Goal: Task Accomplishment & Management: Use online tool/utility

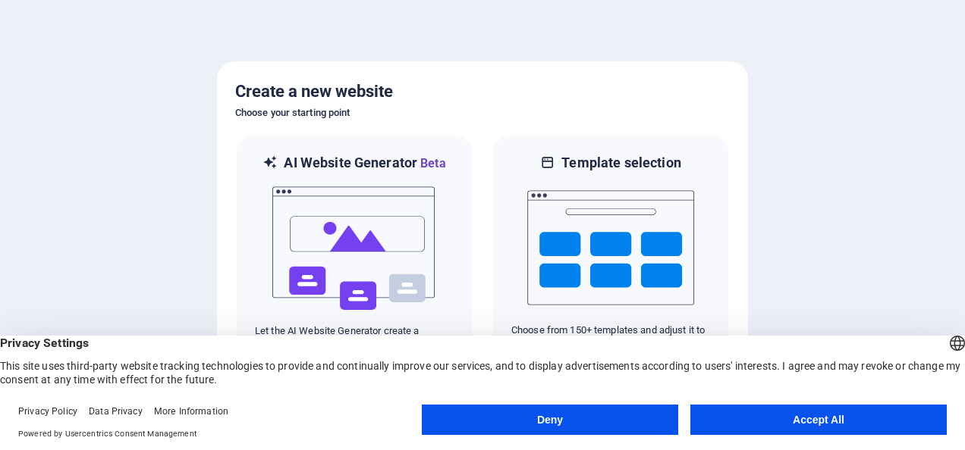
click at [828, 413] on button "Accept All" at bounding box center [818, 420] width 256 height 30
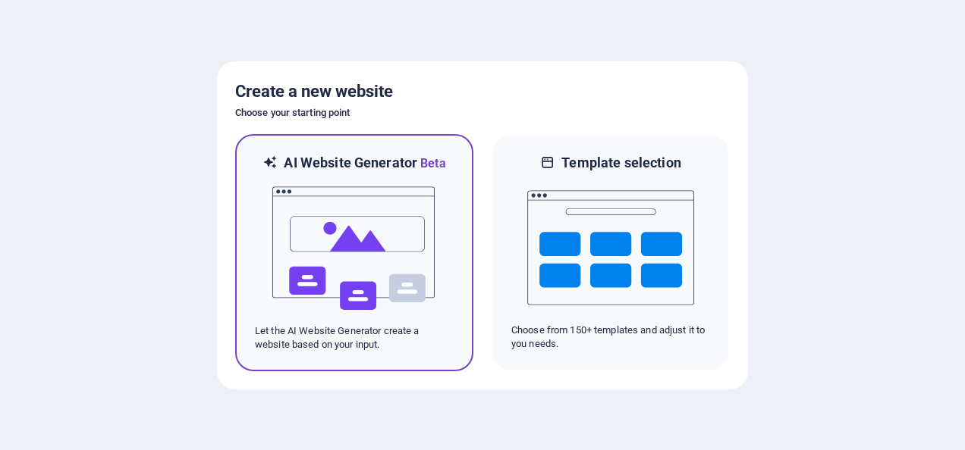
click at [353, 240] on img at bounding box center [354, 249] width 167 height 152
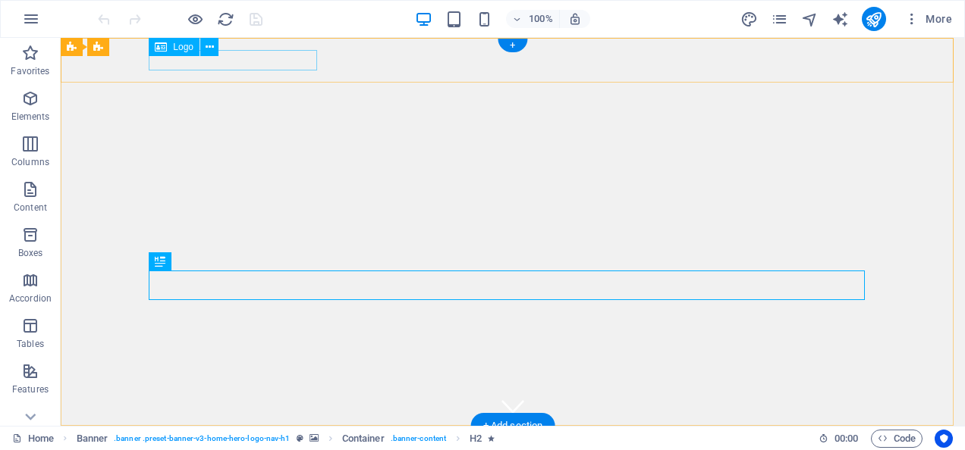
click at [268, 438] on div "[DOMAIN_NAME]" at bounding box center [513, 448] width 716 height 20
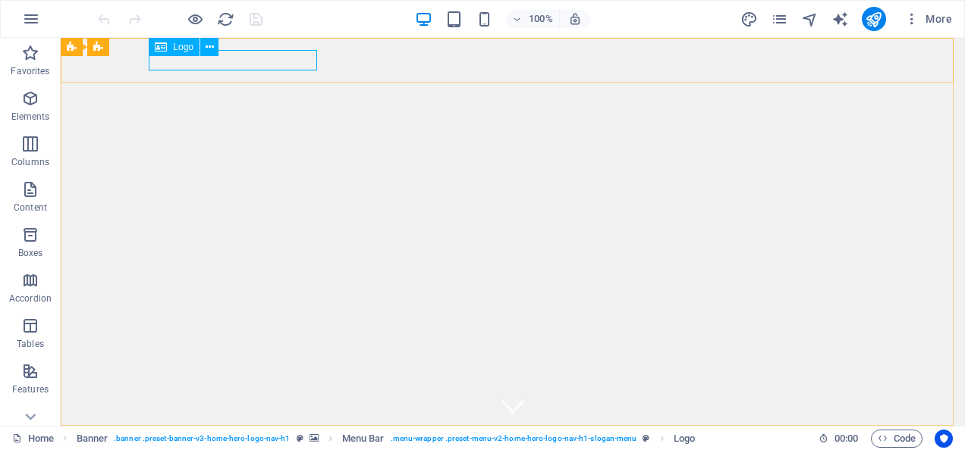
click at [193, 49] on div "Logo" at bounding box center [174, 47] width 51 height 18
click at [209, 46] on icon at bounding box center [210, 47] width 8 height 16
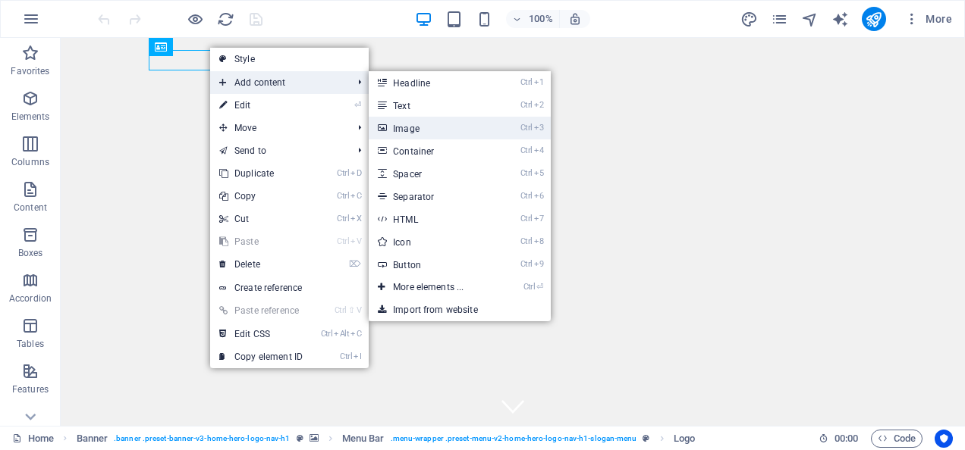
click at [443, 134] on link "Ctrl 3 Image" at bounding box center [431, 128] width 125 height 23
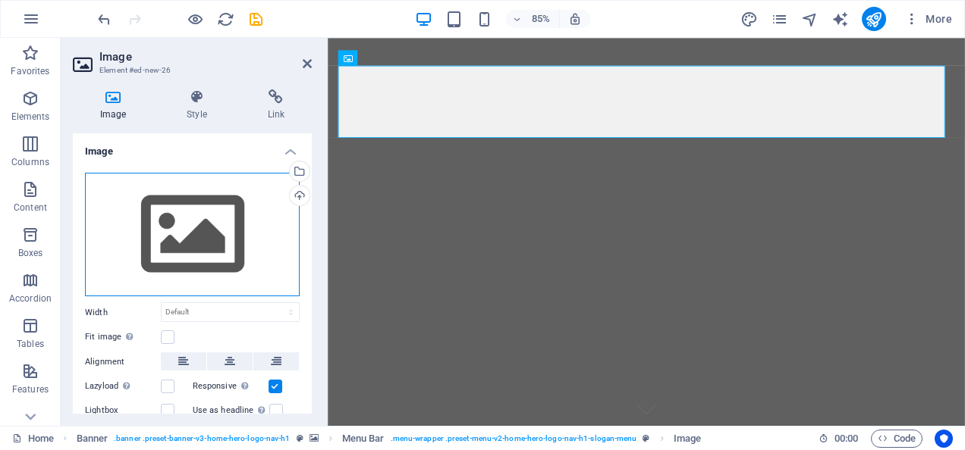
click at [156, 240] on div "Drag files here, click to choose files or select files from Files or our free s…" at bounding box center [192, 235] width 215 height 124
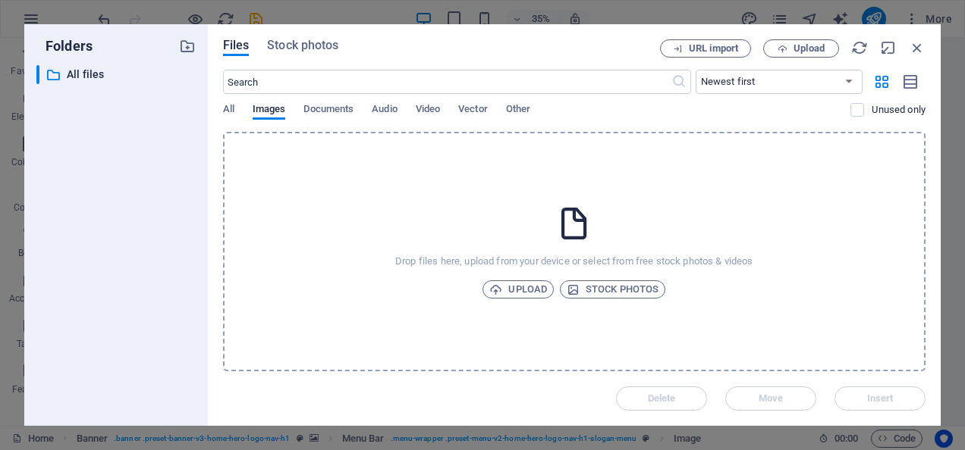
click at [398, 209] on div "Drop files here, upload from your device or select from free stock photos & vid…" at bounding box center [574, 252] width 702 height 240
click at [551, 193] on div "Drop files here, upload from your device or select from free stock photos & vid…" at bounding box center [574, 252] width 702 height 240
click at [596, 171] on div "Drop files here, upload from your device or select from free stock photos & vid…" at bounding box center [574, 252] width 702 height 240
click at [485, 208] on div "Drop files here, upload from your device or select from free stock photos & vid…" at bounding box center [574, 252] width 702 height 240
click at [804, 44] on span "Upload" at bounding box center [808, 48] width 31 height 9
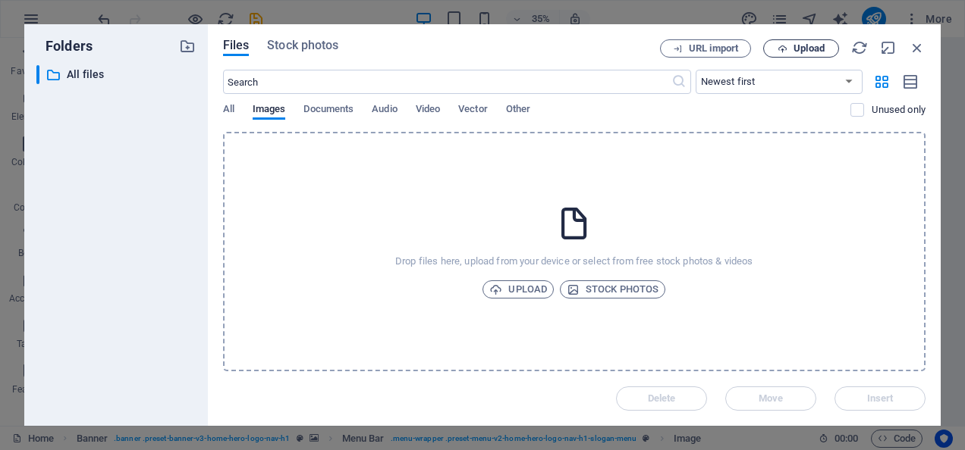
click at [927, 51] on div "Files Stock photos URL import Upload ​ Newest first Oldest first Name (A-Z) Nam…" at bounding box center [574, 225] width 733 height 402
click at [916, 47] on icon "button" at bounding box center [917, 47] width 17 height 17
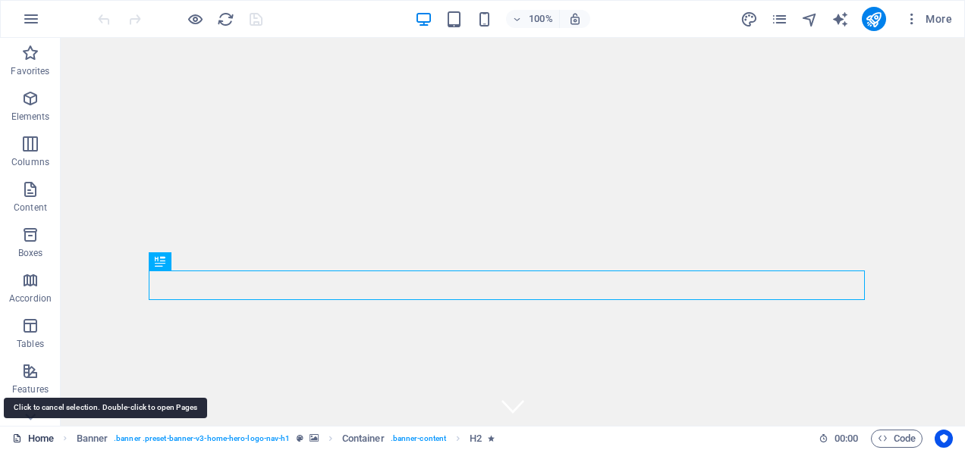
click at [37, 440] on link "Home" at bounding box center [33, 439] width 42 height 18
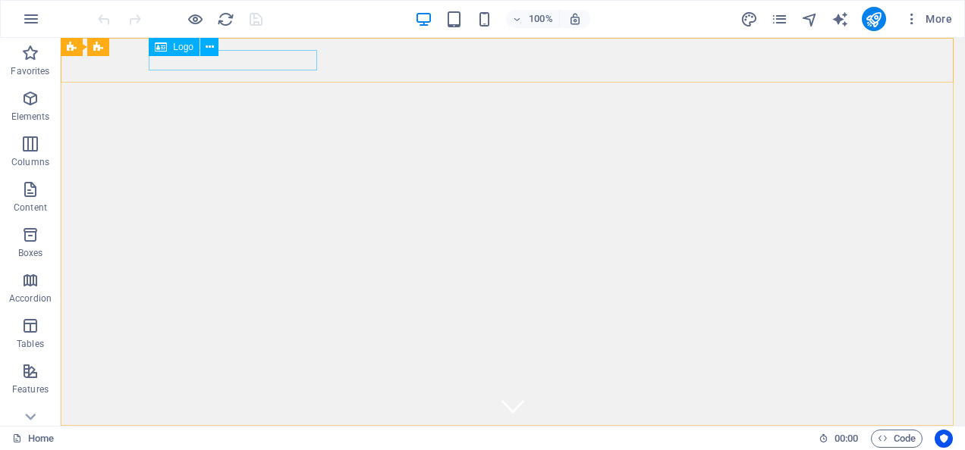
click at [162, 47] on icon at bounding box center [161, 47] width 12 height 18
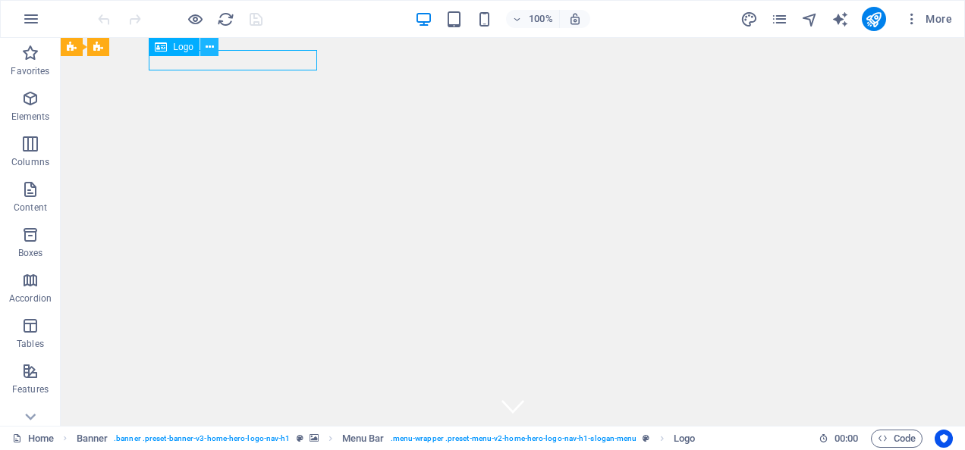
click at [212, 46] on icon at bounding box center [210, 47] width 8 height 16
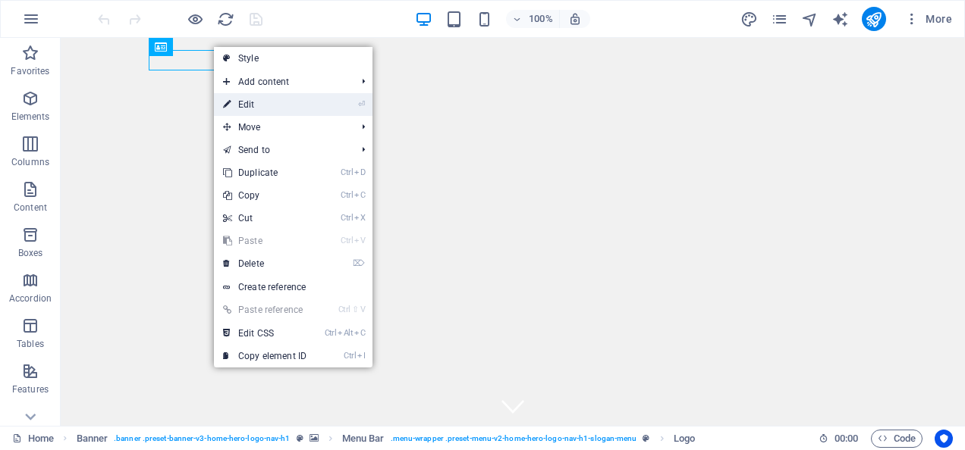
click at [293, 100] on link "⏎ Edit" at bounding box center [265, 104] width 102 height 23
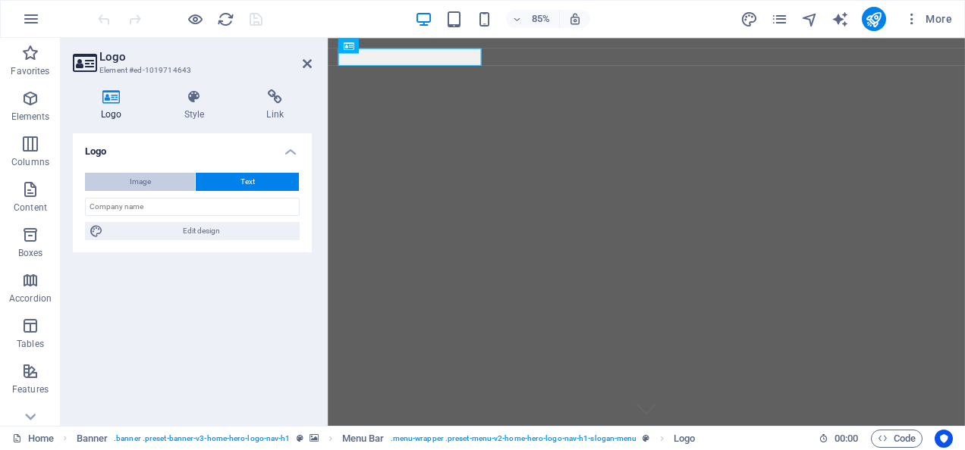
click at [144, 180] on span "Image" at bounding box center [140, 182] width 21 height 18
select select "DISABLED_OPTION_VALUE"
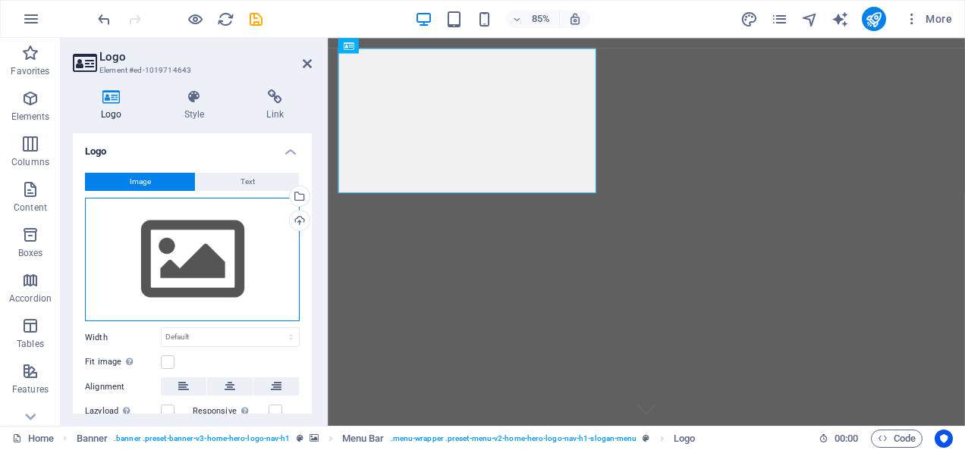
click at [112, 246] on div "Drag files here, click to choose files or select files from Files or our free s…" at bounding box center [192, 260] width 215 height 124
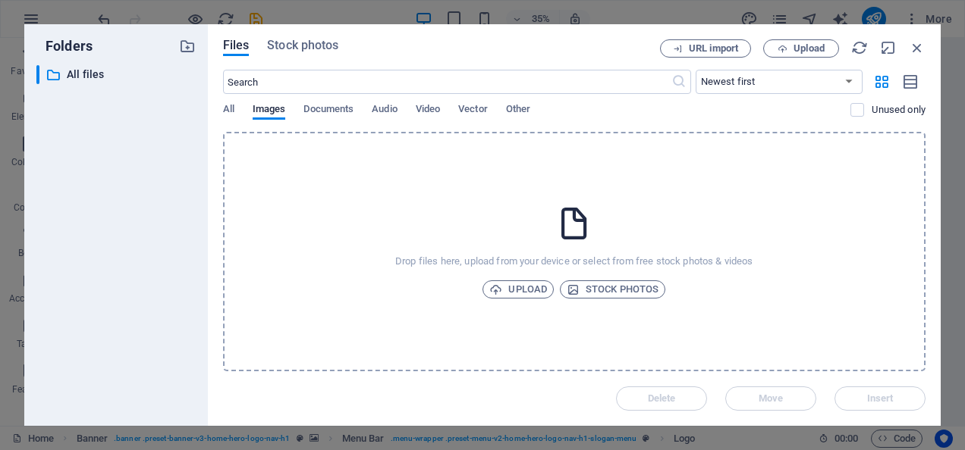
drag, startPoint x: 497, startPoint y: 202, endPoint x: 384, endPoint y: 222, distance: 114.1
click at [384, 222] on div "Drop files here, upload from your device or select from free stock photos & vid…" at bounding box center [574, 252] width 702 height 240
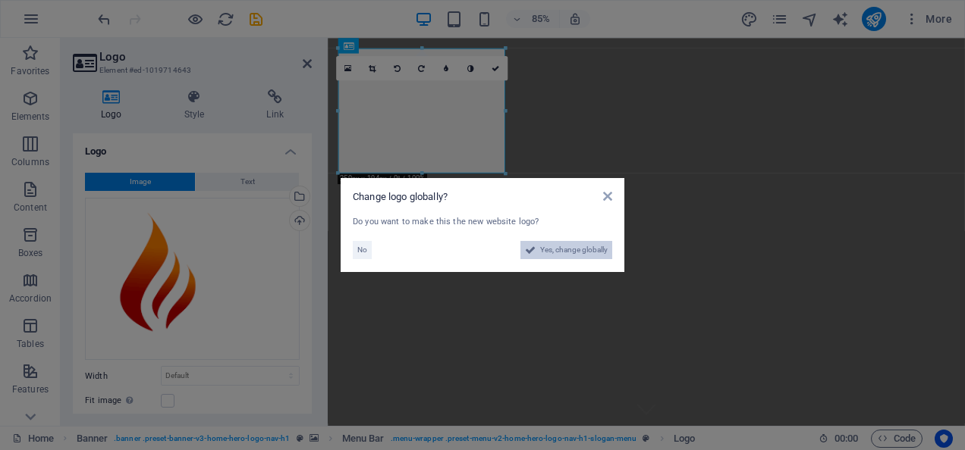
click at [561, 246] on span "Yes, change globally" at bounding box center [573, 250] width 67 height 18
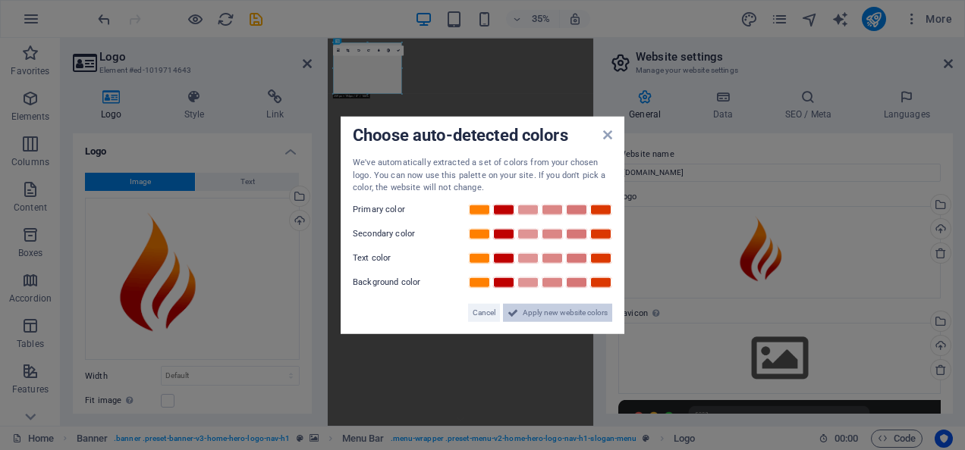
click at [570, 309] on span "Apply new website colors" at bounding box center [565, 312] width 85 height 18
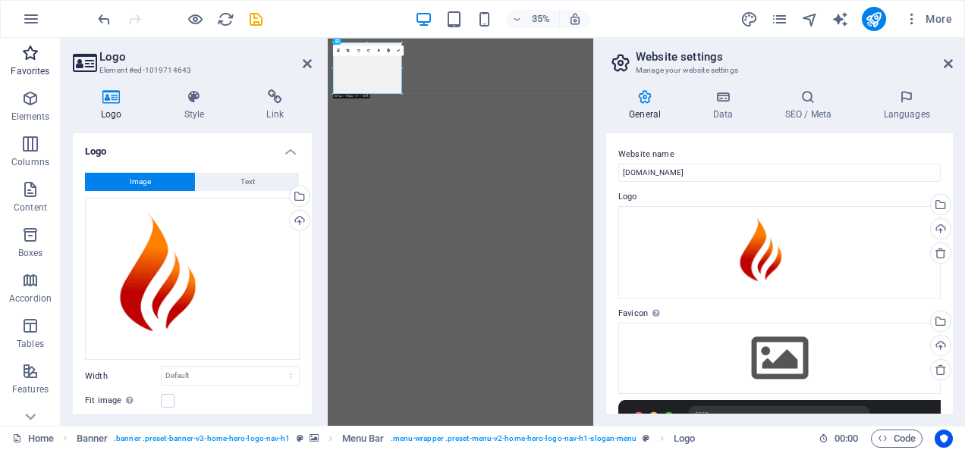
click at [30, 63] on span "Favorites" at bounding box center [30, 62] width 61 height 36
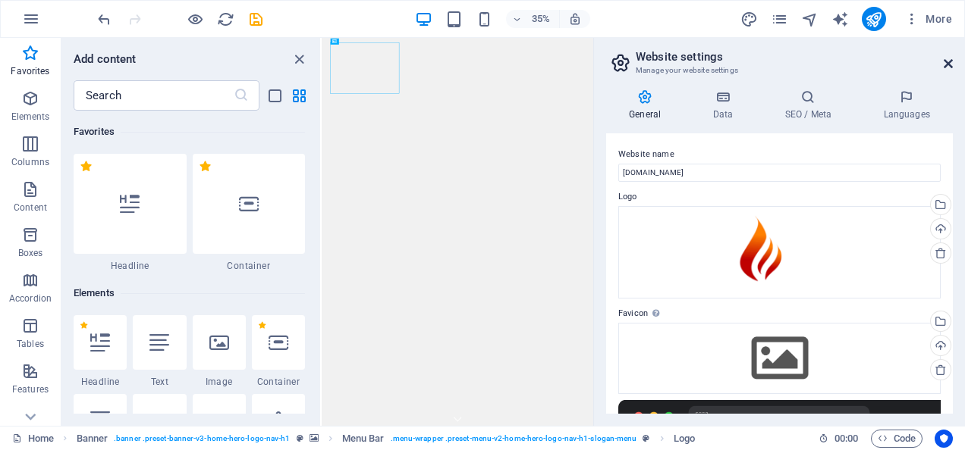
click at [949, 64] on icon at bounding box center [947, 64] width 9 height 12
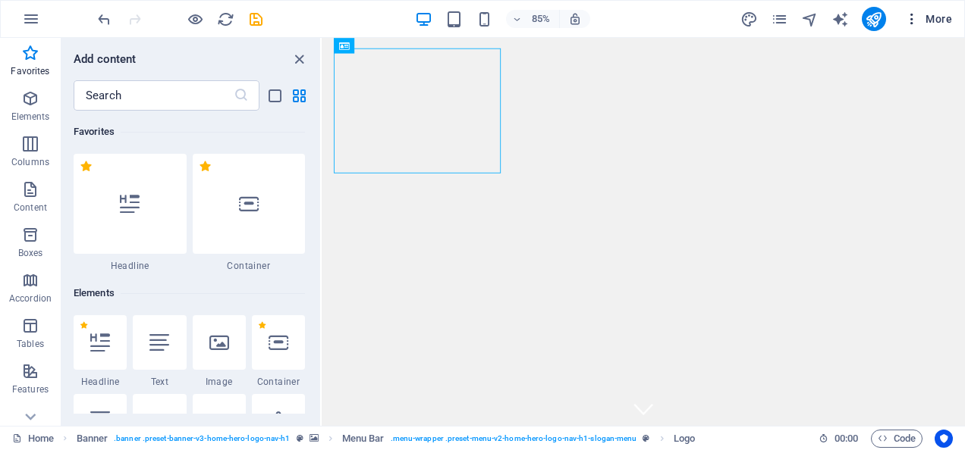
click at [916, 22] on icon "button" at bounding box center [911, 18] width 15 height 15
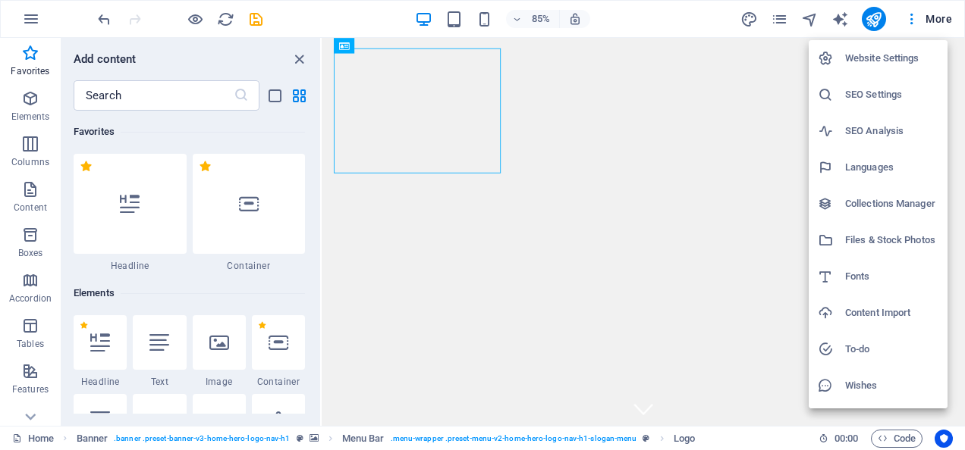
click at [915, 17] on div at bounding box center [482, 225] width 965 height 450
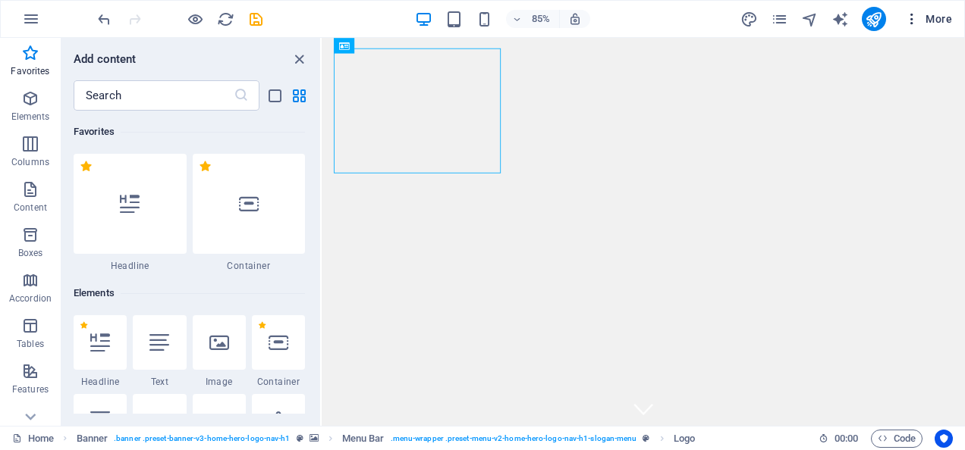
click at [933, 17] on span "More" at bounding box center [928, 18] width 48 height 15
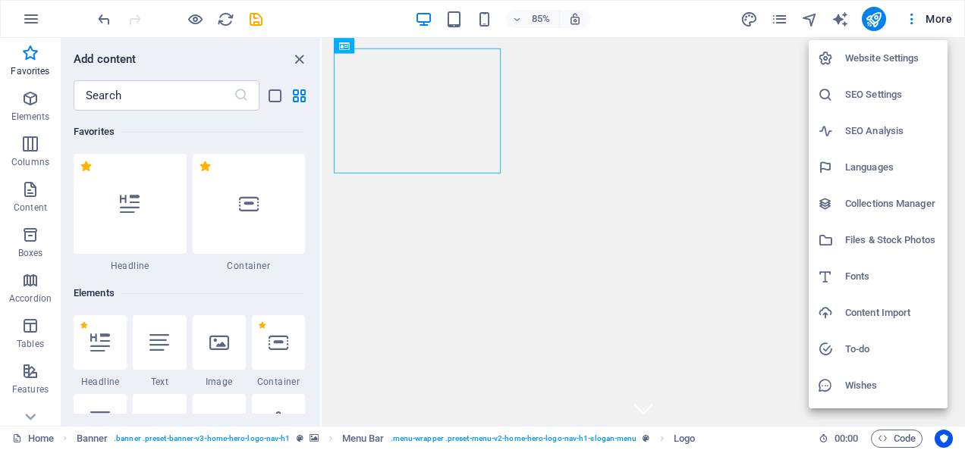
click at [676, 234] on div at bounding box center [482, 225] width 965 height 450
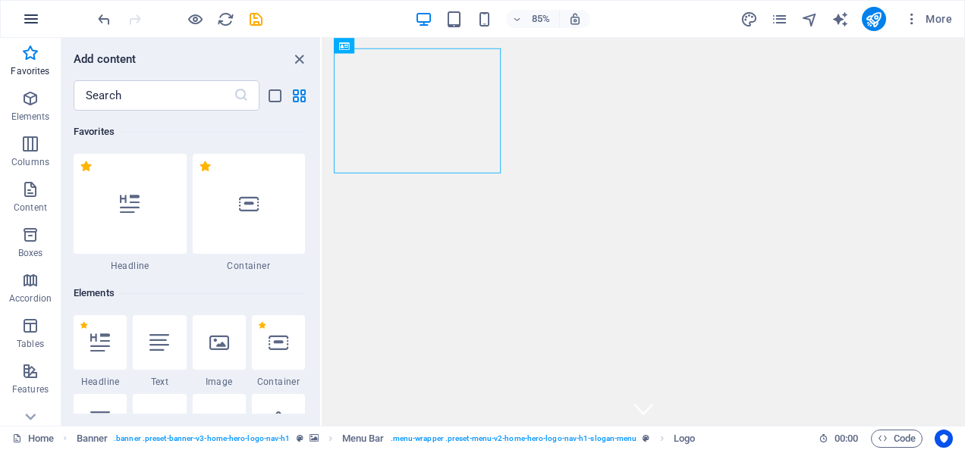
click at [32, 17] on icon "button" at bounding box center [31, 19] width 18 height 18
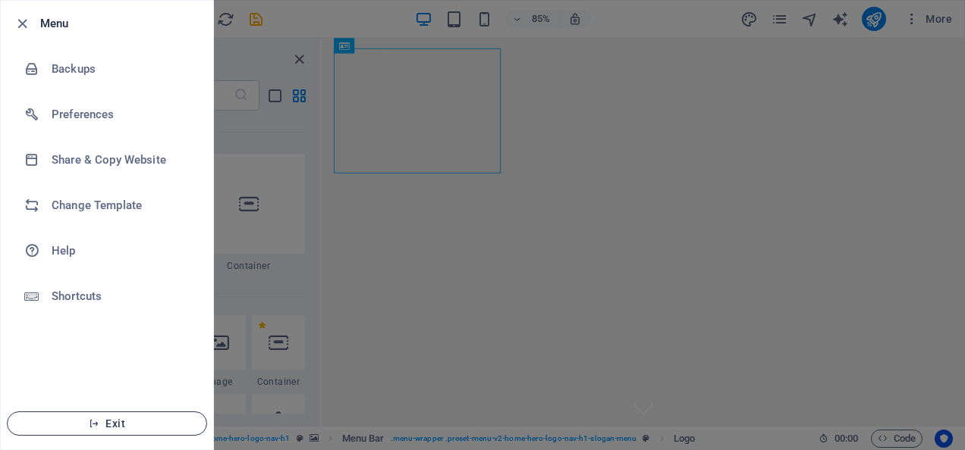
click at [111, 417] on button "Exit" at bounding box center [107, 424] width 200 height 24
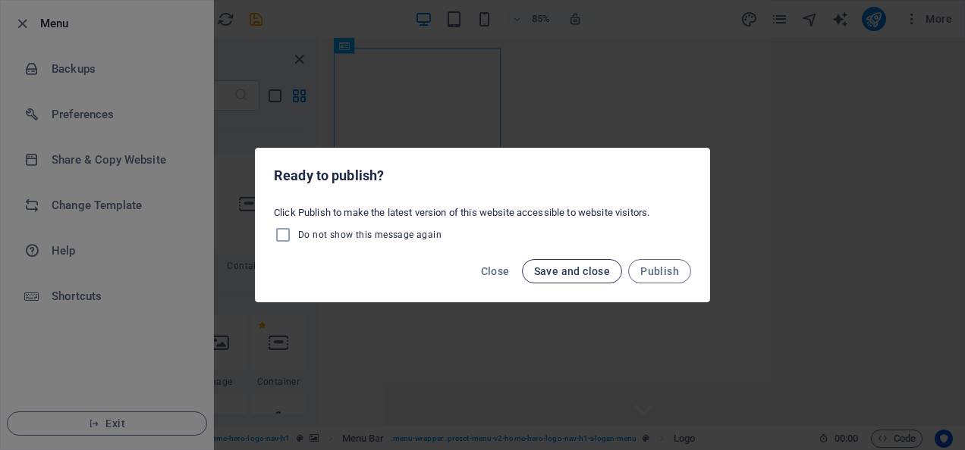
click at [577, 273] on span "Save and close" at bounding box center [572, 271] width 77 height 12
checkbox input "false"
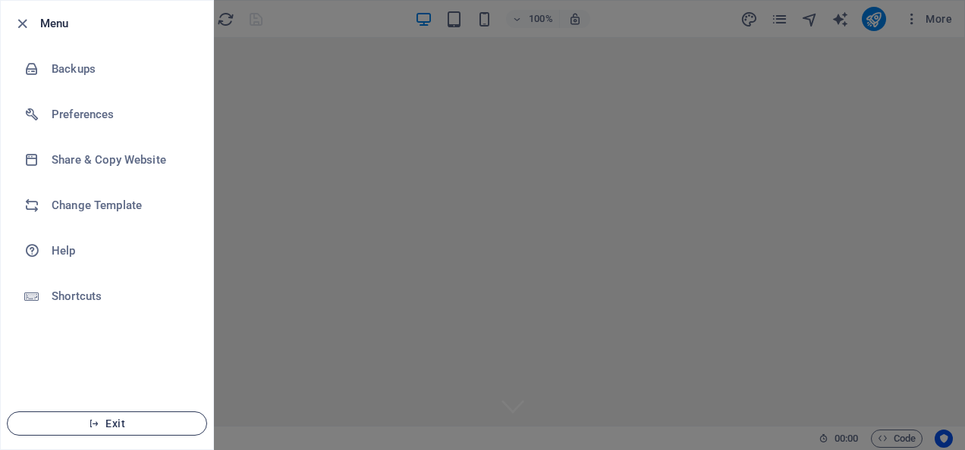
click at [100, 424] on span "Exit" at bounding box center [107, 424] width 174 height 12
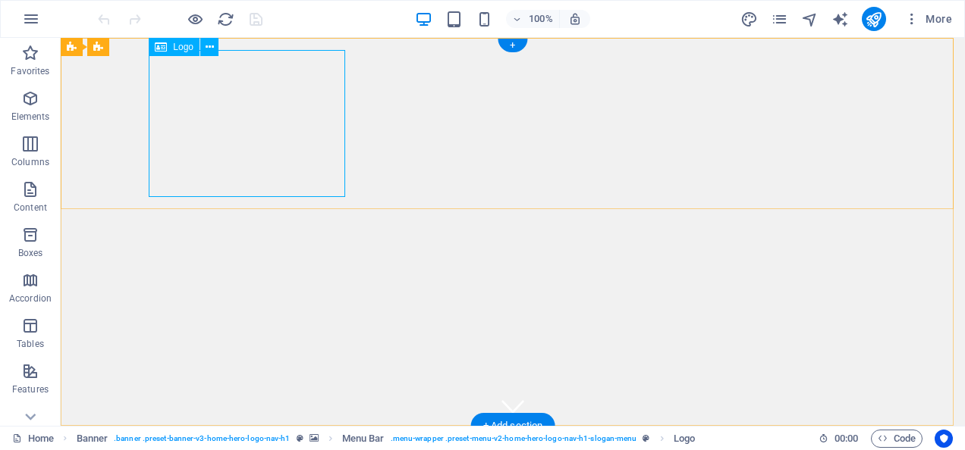
click at [512, 43] on div "+" at bounding box center [512, 46] width 30 height 14
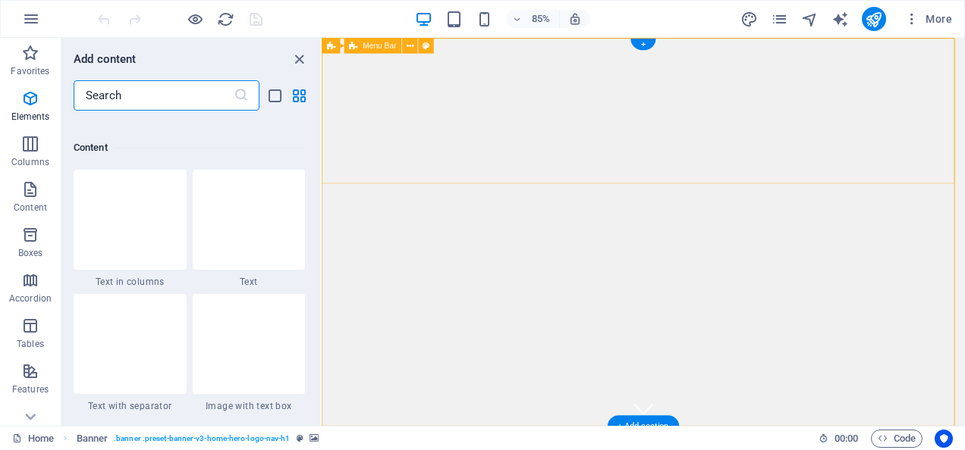
scroll to position [2653, 0]
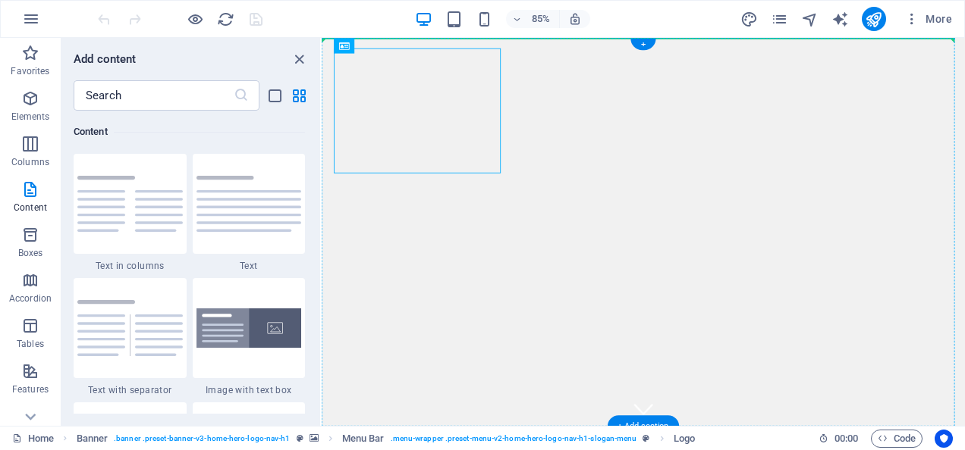
drag, startPoint x: 495, startPoint y: 155, endPoint x: 684, endPoint y: 149, distance: 189.0
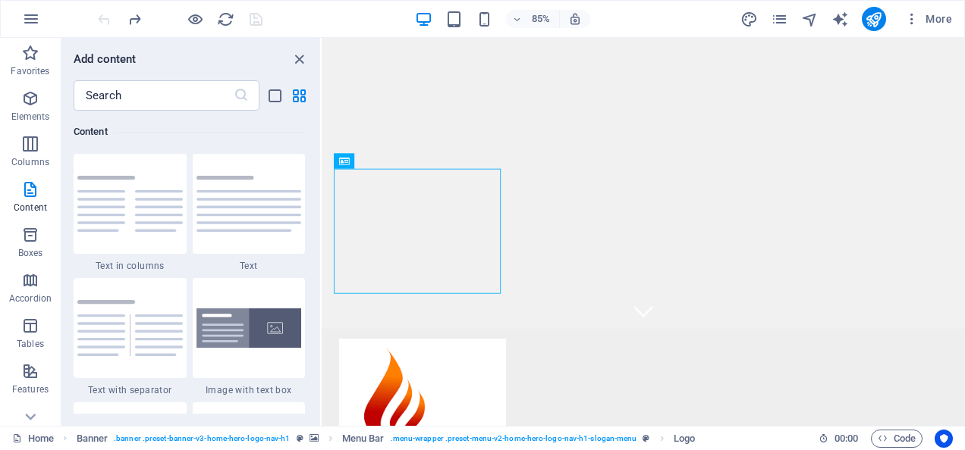
scroll to position [0, 0]
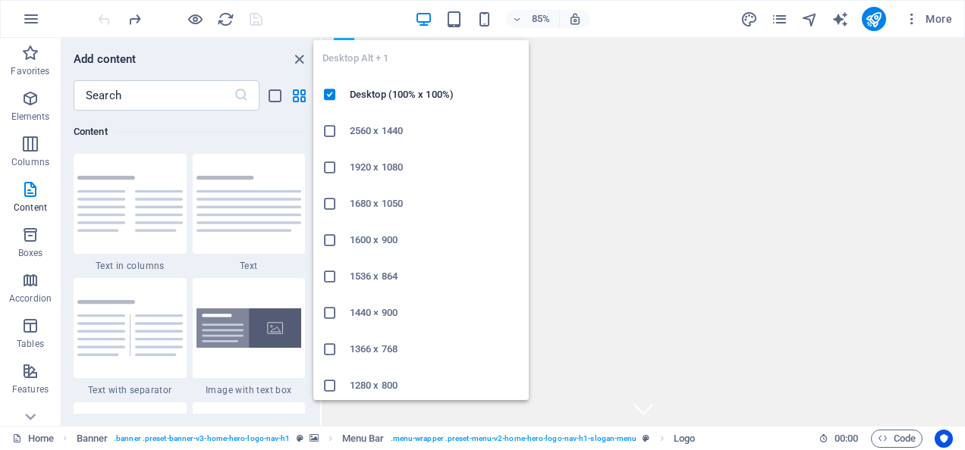
click at [425, 12] on icon "button" at bounding box center [423, 19] width 17 height 17
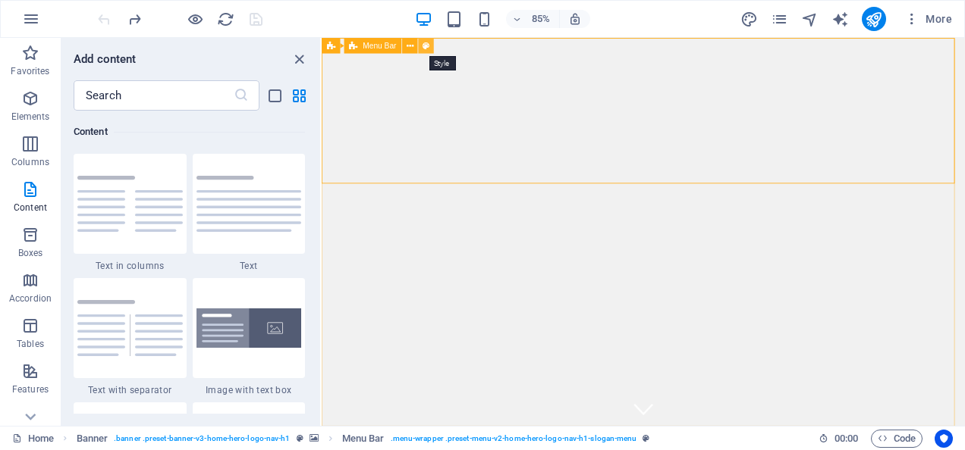
click at [426, 46] on icon at bounding box center [425, 46] width 7 height 14
select select "rem"
select select "preset-menu-v2-home-hero-logo-nav-h1-slogan-menu"
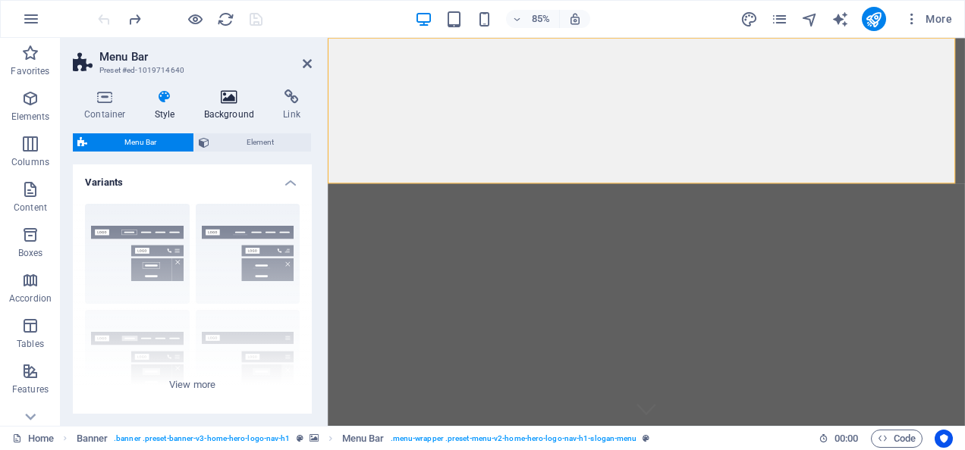
click at [232, 107] on h4 "Background" at bounding box center [233, 105] width 80 height 32
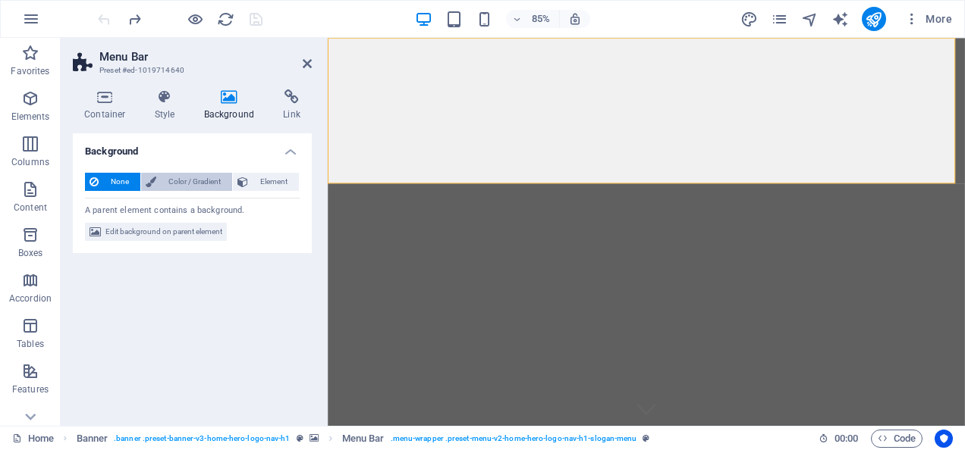
click at [194, 182] on span "Color / Gradient" at bounding box center [194, 182] width 67 height 18
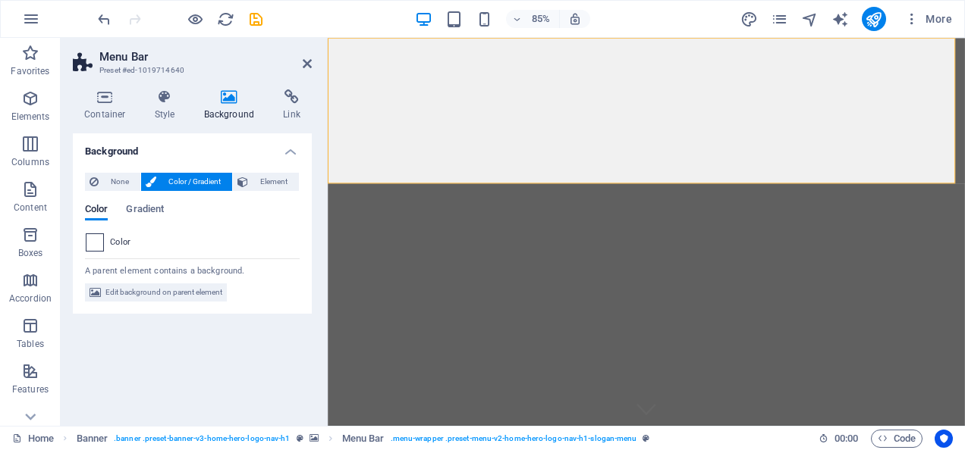
click at [93, 244] on span at bounding box center [94, 242] width 17 height 17
type input "#ffffff"
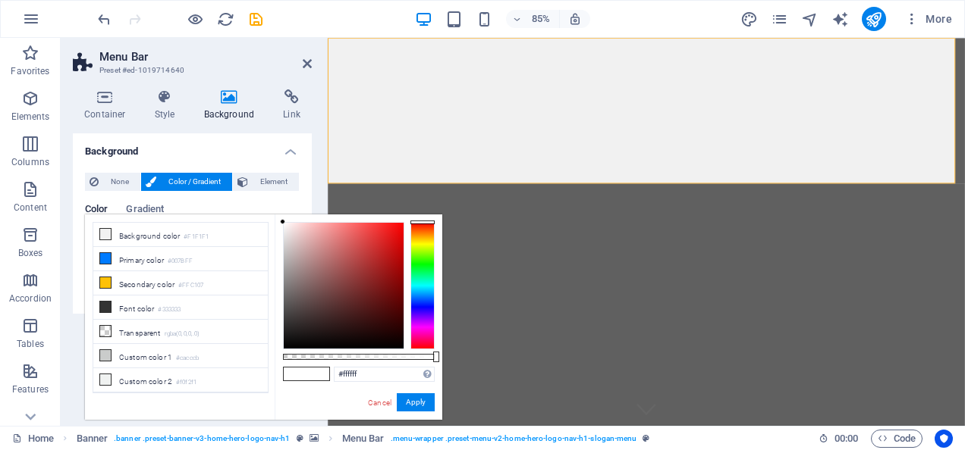
click at [184, 145] on h4 "Background" at bounding box center [192, 146] width 239 height 27
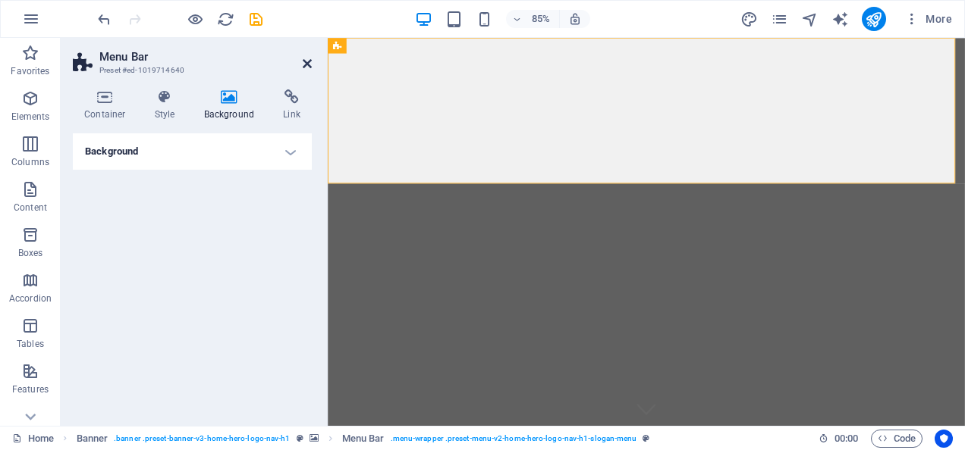
click at [311, 61] on icon at bounding box center [307, 64] width 9 height 12
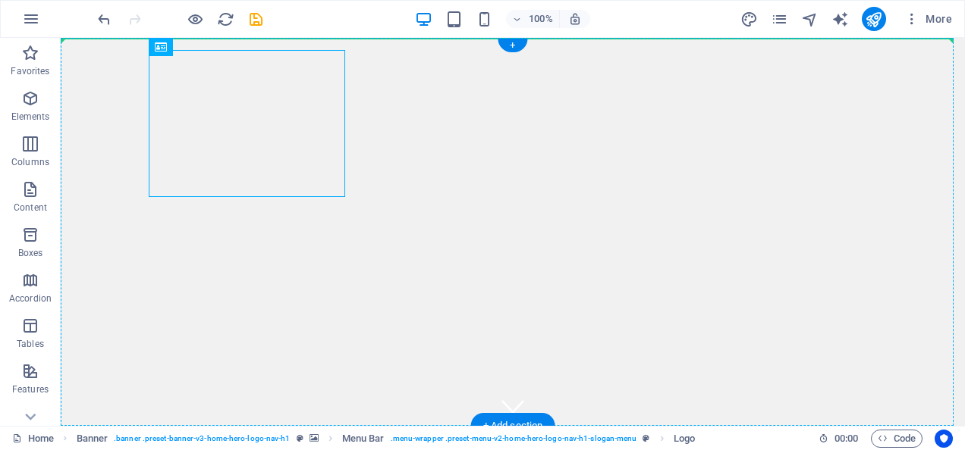
drag, startPoint x: 284, startPoint y: 98, endPoint x: 555, endPoint y: 99, distance: 271.5
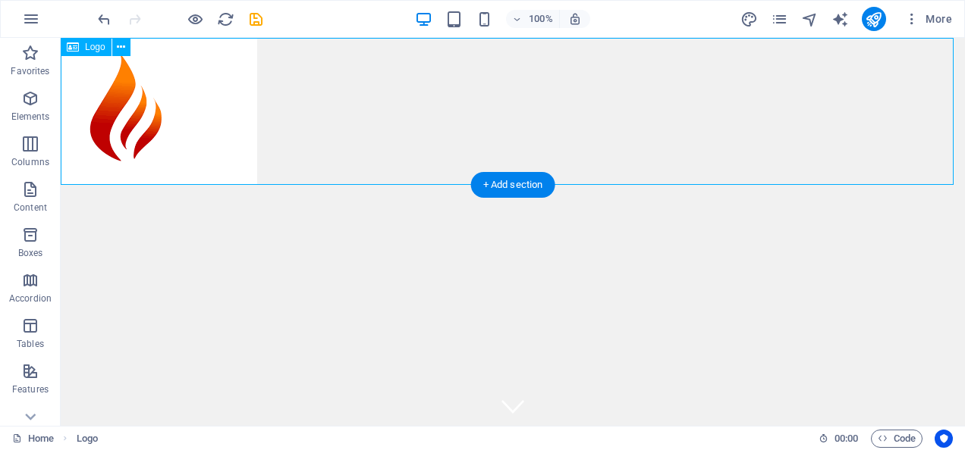
click at [179, 103] on div at bounding box center [513, 111] width 904 height 147
click at [265, 58] on div at bounding box center [513, 111] width 904 height 147
click at [924, 18] on span "More" at bounding box center [928, 18] width 48 height 15
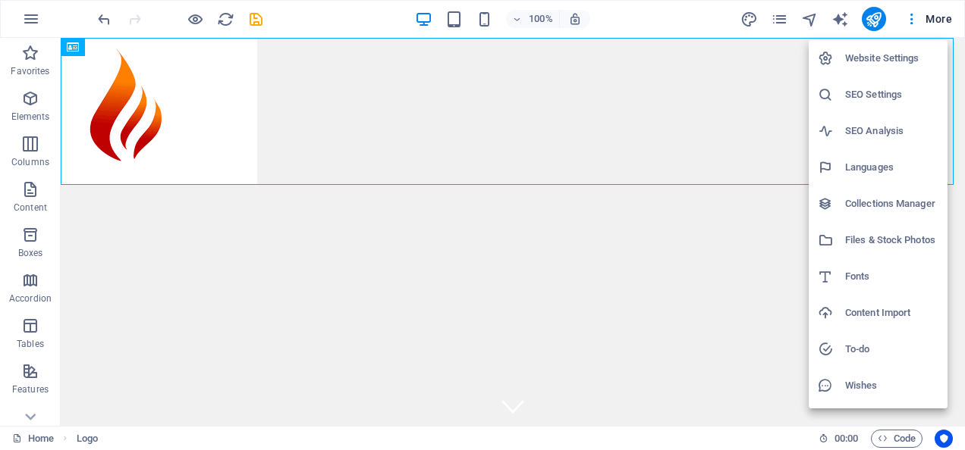
click at [119, 322] on div at bounding box center [482, 225] width 965 height 450
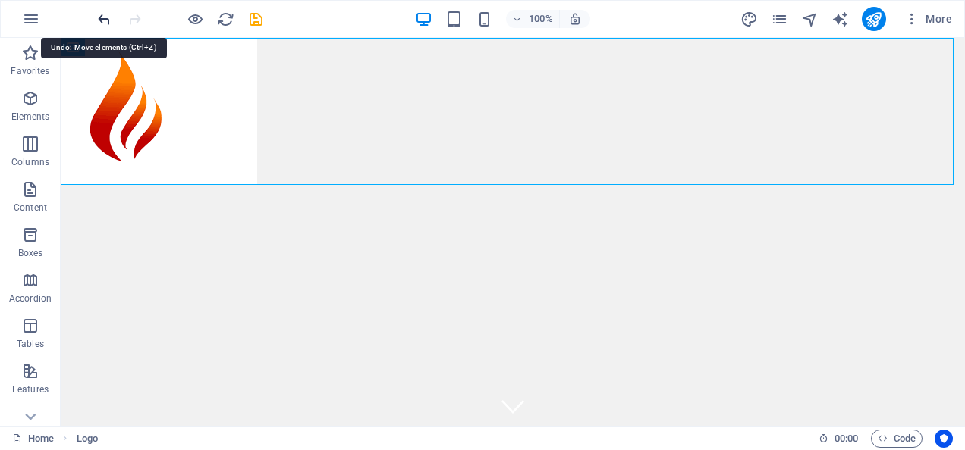
click at [103, 12] on icon "undo" at bounding box center [104, 19] width 17 height 17
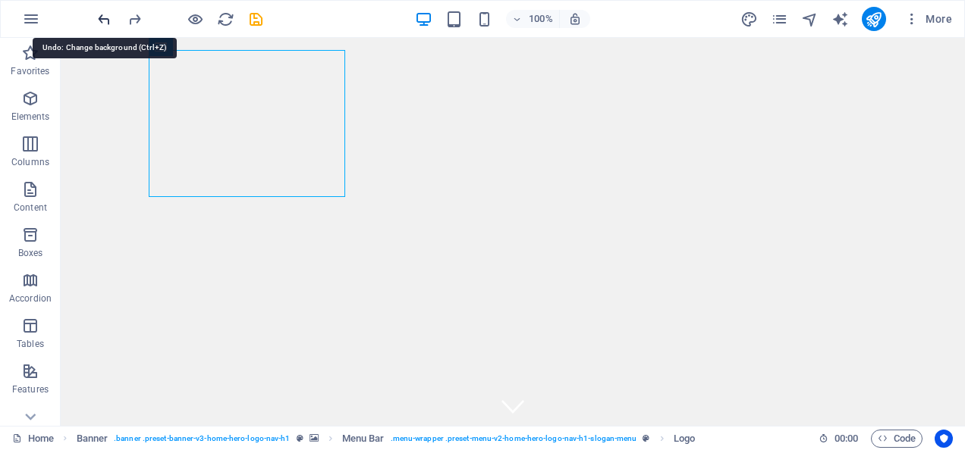
click at [103, 12] on icon "undo" at bounding box center [104, 19] width 17 height 17
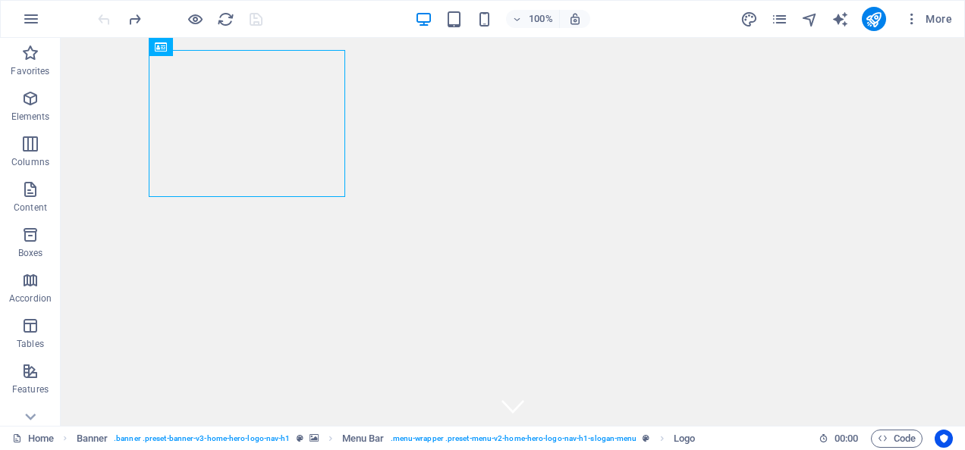
click at [103, 12] on div at bounding box center [180, 19] width 170 height 24
click at [29, 17] on icon "button" at bounding box center [31, 19] width 18 height 18
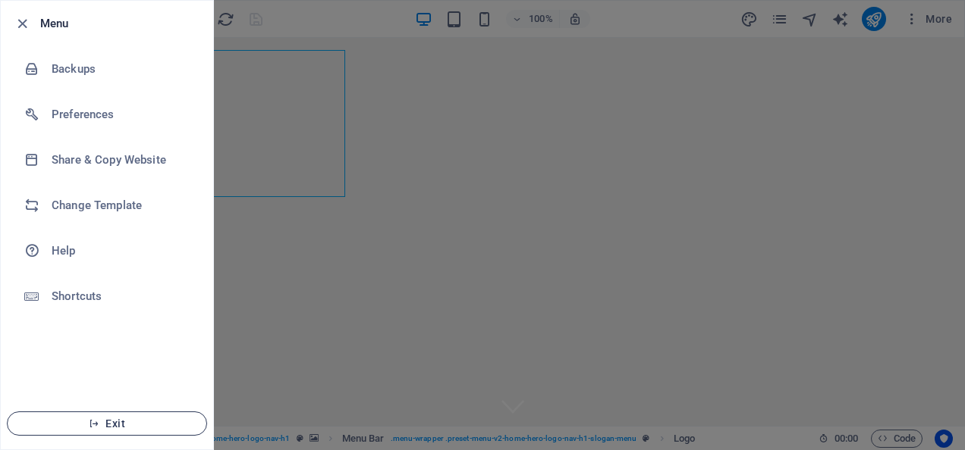
click at [106, 425] on span "Exit" at bounding box center [107, 424] width 174 height 12
